Goal: Transaction & Acquisition: Purchase product/service

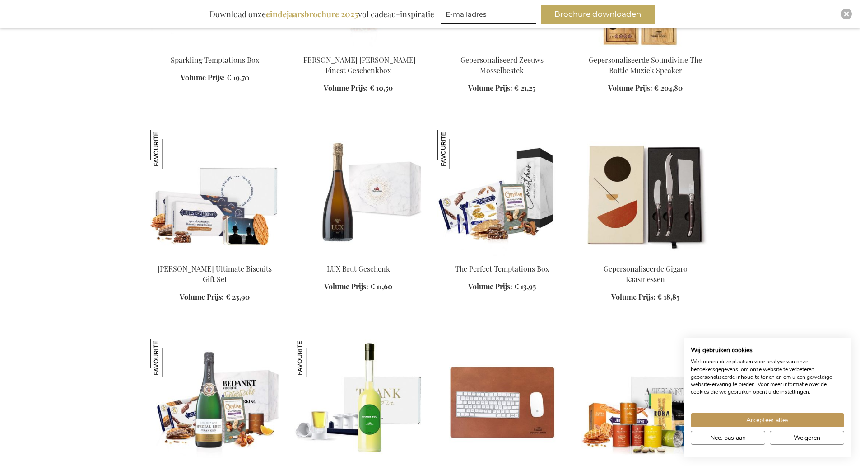
scroll to position [858, 0]
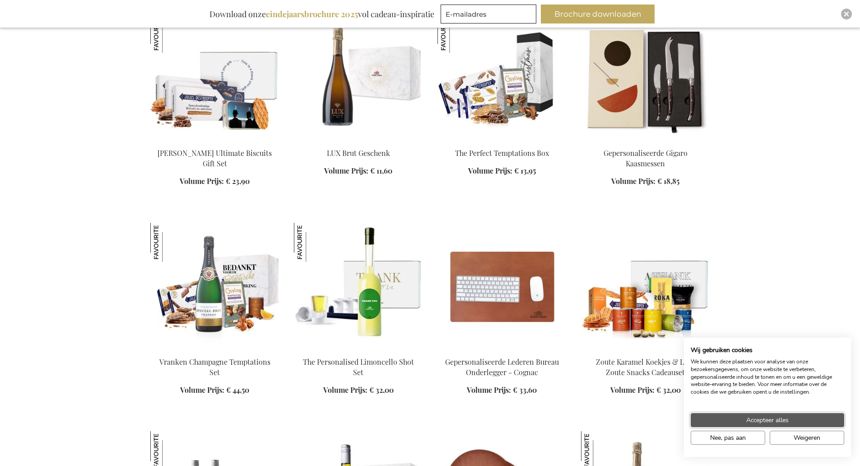
click at [792, 415] on button "Accepteer alles" at bounding box center [768, 420] width 154 height 14
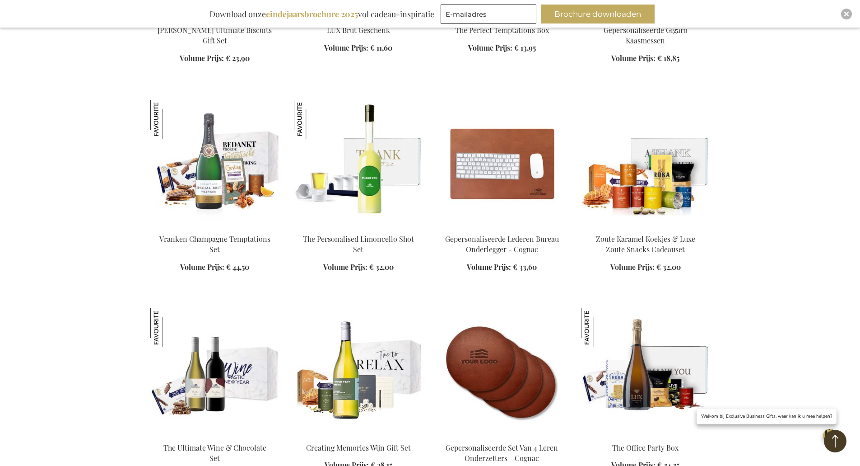
scroll to position [993, 0]
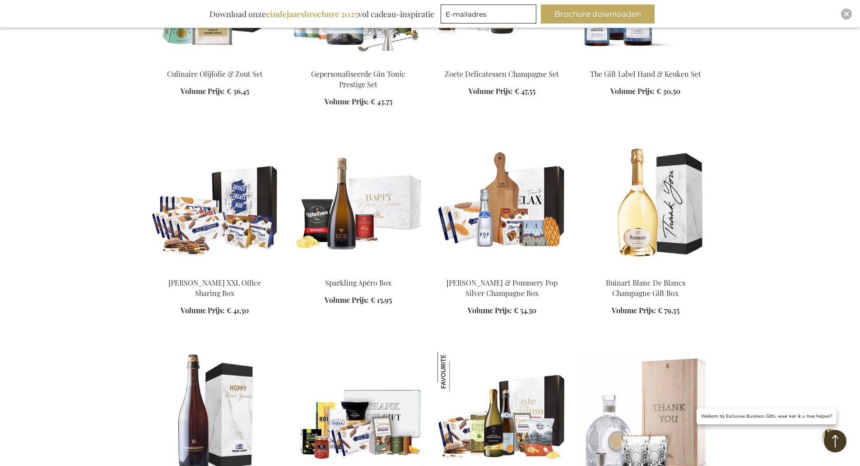
scroll to position [1581, 0]
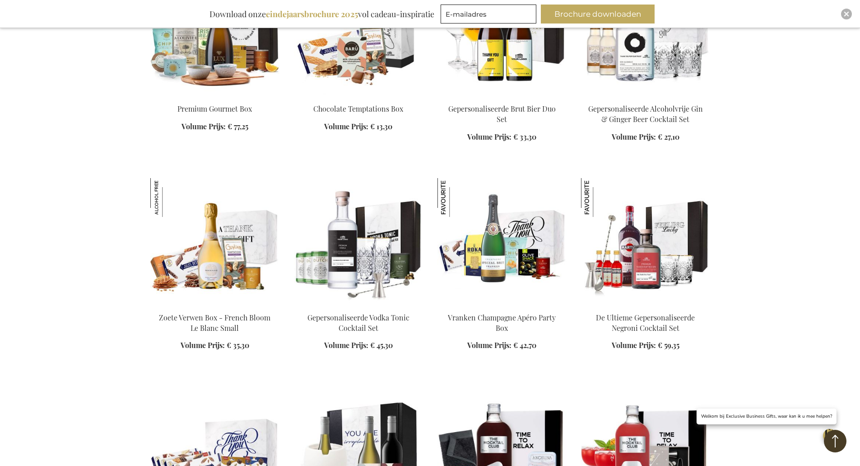
scroll to position [2439, 0]
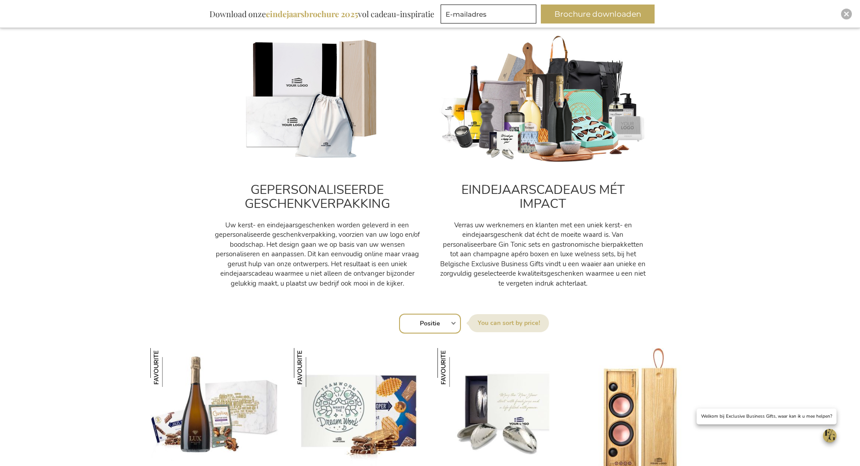
scroll to position [316, 0]
